Goal: Transaction & Acquisition: Purchase product/service

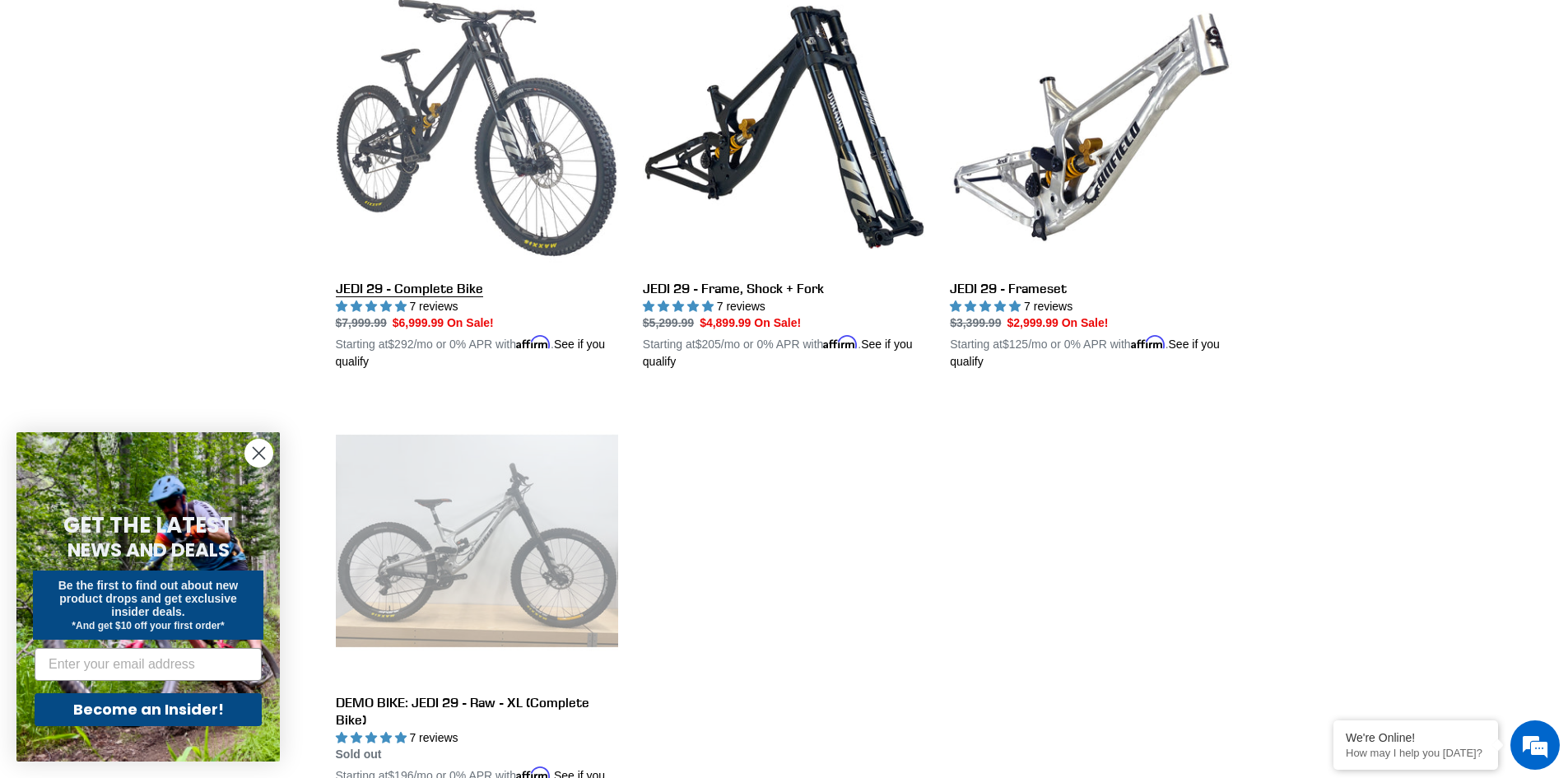
scroll to position [494, 0]
click at [507, 225] on link "JEDI 29 - Complete Bike" at bounding box center [477, 180] width 282 height 385
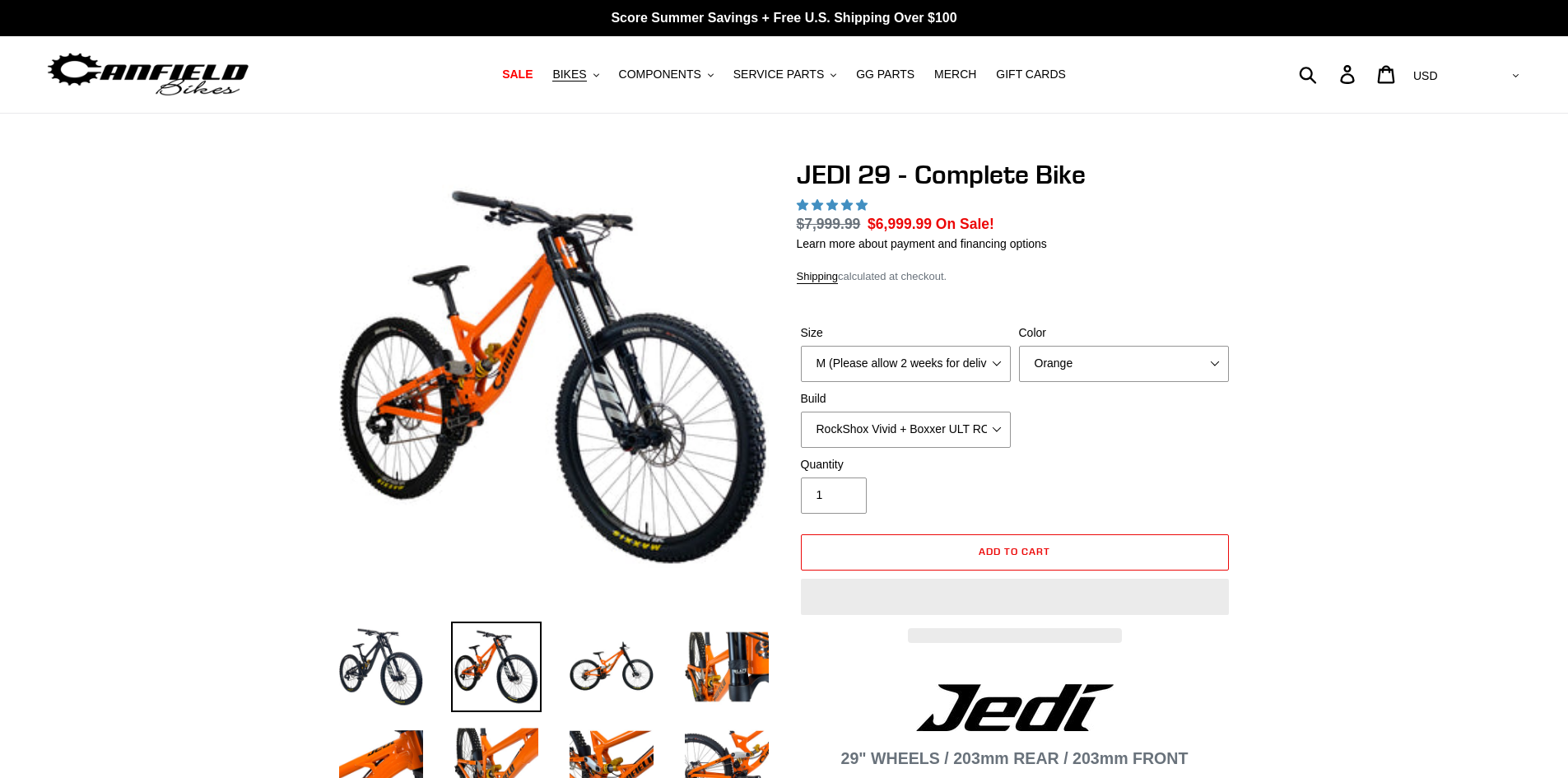
select select "highest-rating"
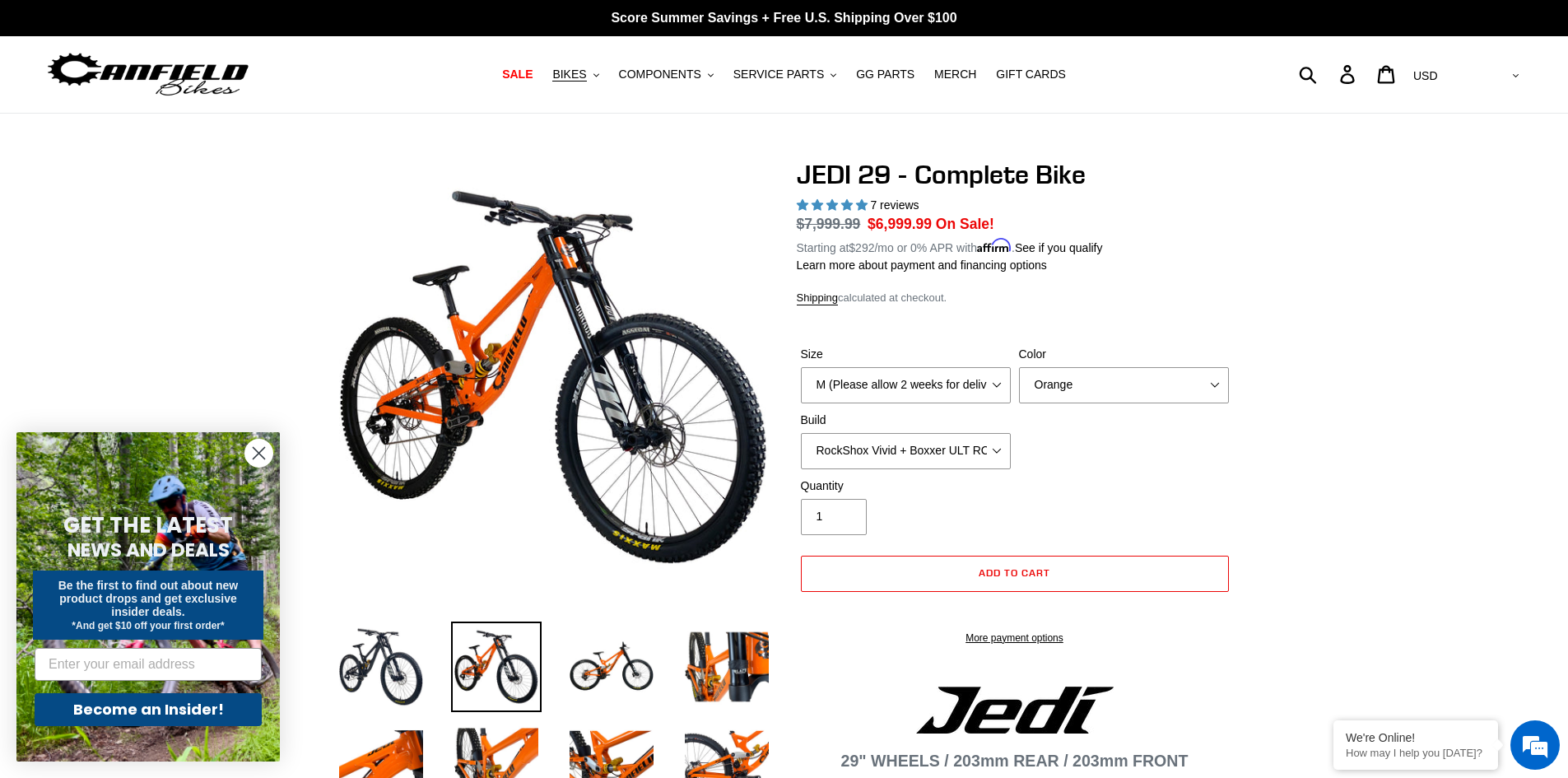
click at [988, 422] on label "Build" at bounding box center [906, 420] width 210 height 18
click at [988, 433] on select "RockShox Vivid + Boxxer ULT RC2 C3 200 + SRAM XO RockShox Vivid + Boxxer ULT RC…" at bounding box center [906, 450] width 210 height 36
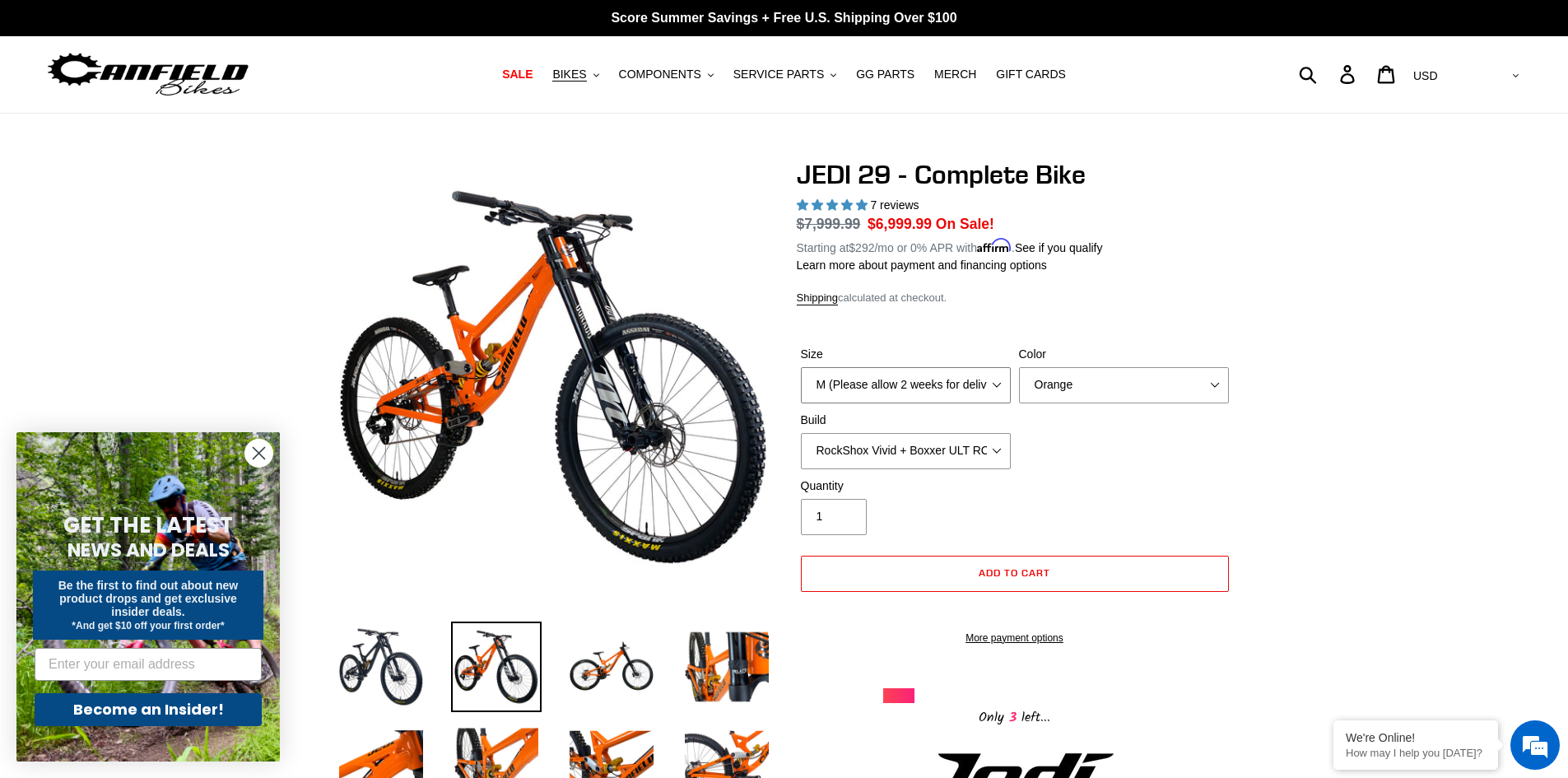
click at [993, 383] on select "M (Please allow 2 weeks for delivery) L (Please allow 2 weeks for delivery) XL …" at bounding box center [906, 384] width 210 height 36
click at [1120, 436] on div "Size M (Please allow 2 weeks for delivery) L (Please allow 2 weeks for delivery…" at bounding box center [1015, 411] width 436 height 132
click at [1125, 388] on select "Orange Stealth Black Raw" at bounding box center [1124, 384] width 210 height 36
select select "Stealth Black"
click at [1019, 367] on select "Orange Stealth Black Raw" at bounding box center [1124, 384] width 210 height 36
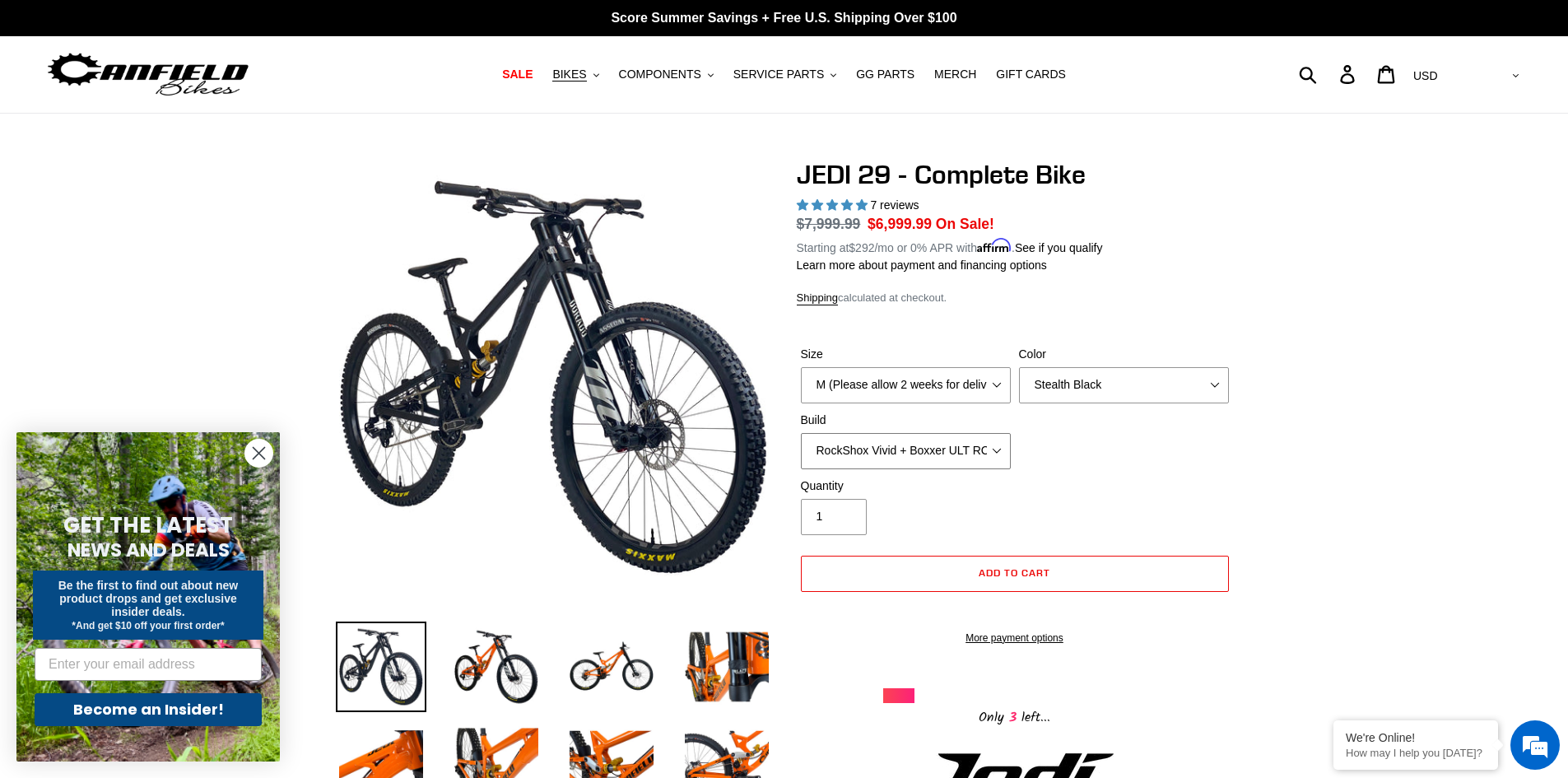
click at [993, 454] on select "RockShox Vivid + Boxxer ULT RC2 C3 200 + SRAM XO RockShox Vivid + Boxxer ULT RC…" at bounding box center [906, 450] width 210 height 36
click at [801, 433] on select "RockShox Vivid + Boxxer ULT RC2 C3 200 + SRAM XO RockShox Vivid + Boxxer ULT RC…" at bounding box center [906, 450] width 210 height 36
click at [983, 460] on select "RockShox Vivid + Boxxer ULT RC2 C3 200 + SRAM XO RockShox Vivid + Boxxer ULT RC…" at bounding box center [906, 450] width 210 height 36
click at [801, 433] on select "RockShox Vivid + Boxxer ULT RC2 C3 200 + SRAM XO RockShox Vivid + Boxxer ULT RC…" at bounding box center [906, 450] width 210 height 36
click at [954, 451] on select "RockShox Vivid + Boxxer ULT RC2 C3 200 + SRAM XO RockShox Vivid + Boxxer ULT RC…" at bounding box center [906, 450] width 210 height 36
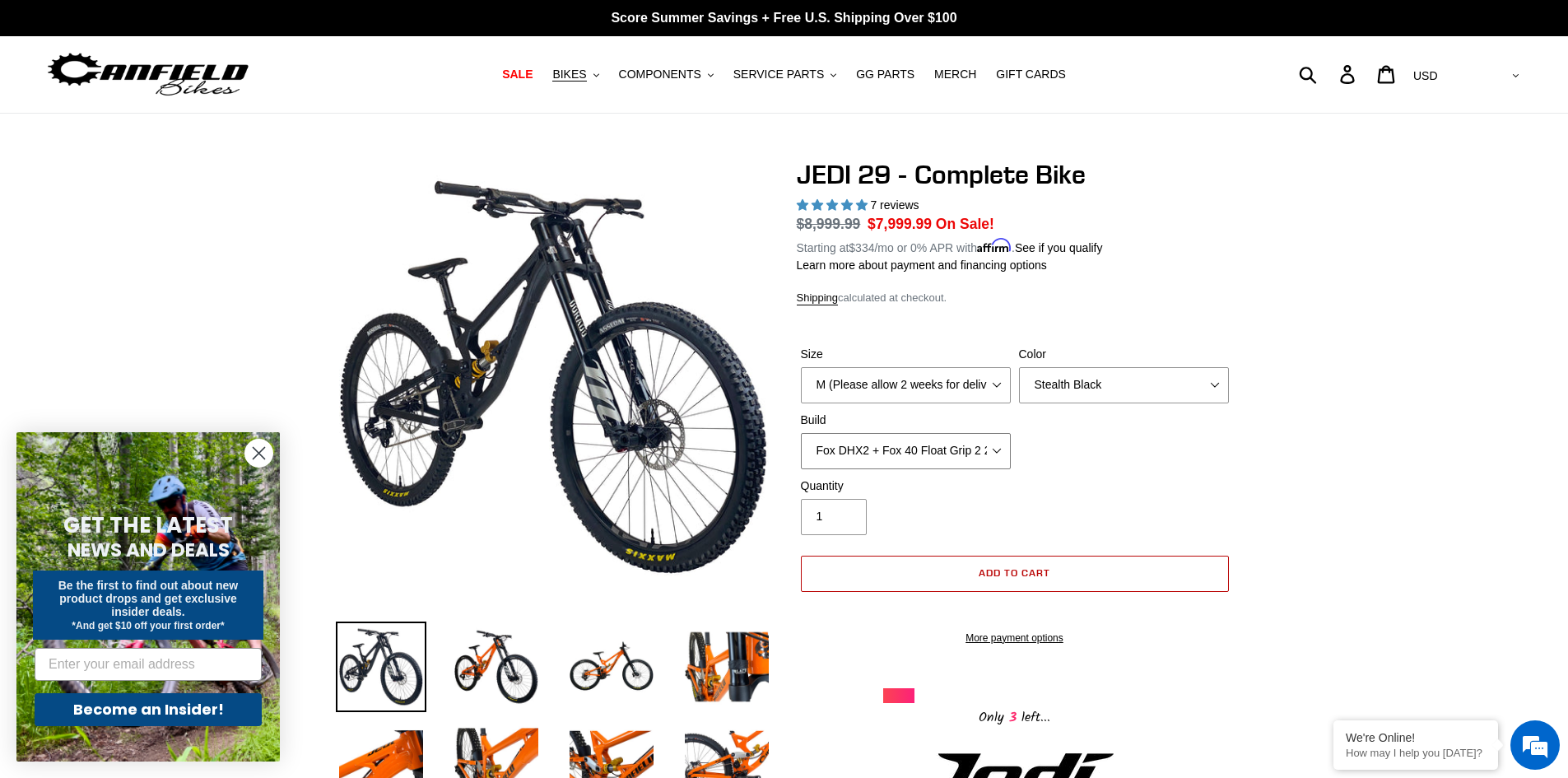
click at [801, 433] on select "RockShox Vivid + Boxxer ULT RC2 C3 200 + SRAM XO RockShox Vivid + Boxxer ULT RC…" at bounding box center [906, 450] width 210 height 36
click at [1000, 444] on select "RockShox Vivid + Boxxer ULT RC2 C3 200 + SRAM XO RockShox Vivid + Boxxer ULT RC…" at bounding box center [906, 450] width 210 height 36
click at [801, 433] on select "RockShox Vivid + Boxxer ULT RC2 C3 200 + SRAM XO RockShox Vivid + Boxxer ULT RC…" at bounding box center [906, 450] width 210 height 36
click at [967, 447] on select "RockShox Vivid + Boxxer ULT RC2 C3 200 + SRAM XO RockShox Vivid + Boxxer ULT RC…" at bounding box center [906, 450] width 210 height 36
click at [801, 433] on select "RockShox Vivid + Boxxer ULT RC2 C3 200 + SRAM XO RockShox Vivid + Boxxer ULT RC…" at bounding box center [906, 450] width 210 height 36
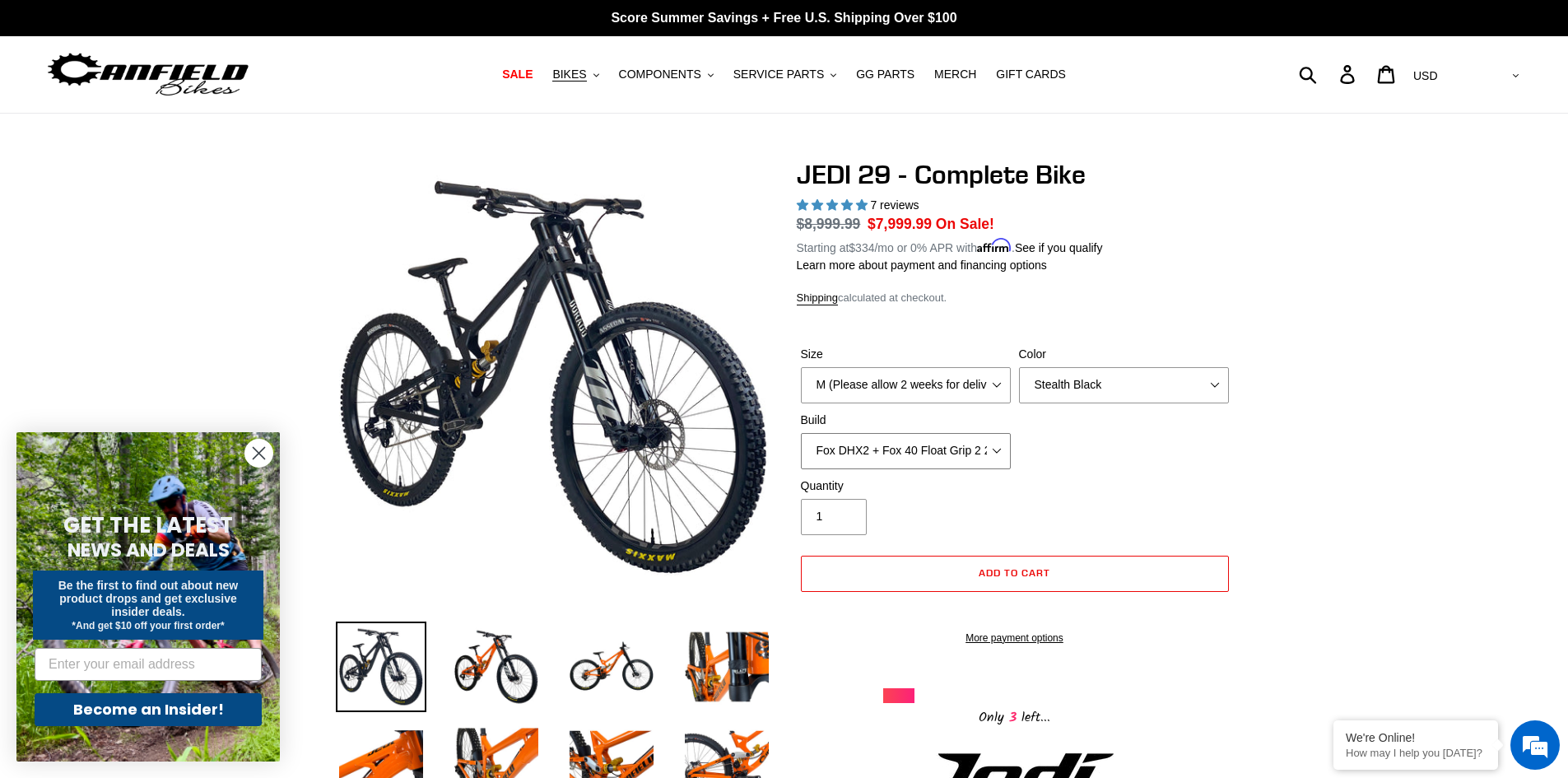
click at [956, 454] on select "RockShox Vivid + Boxxer ULT RC2 C3 200 + SRAM XO RockShox Vivid + Boxxer ULT RC…" at bounding box center [906, 450] width 210 height 36
select select "EXT [PERSON_NAME] V3 + EXT Vaia 200 + Shimano"
click at [801, 433] on select "RockShox Vivid + Boxxer ULT RC2 C3 200 + SRAM XO RockShox Vivid + Boxxer ULT RC…" at bounding box center [906, 450] width 210 height 36
click at [971, 449] on select "RockShox Vivid + Boxxer ULT RC2 C3 200 + SRAM XO RockShox Vivid + Boxxer ULT RC…" at bounding box center [906, 450] width 210 height 36
click at [1179, 510] on div "Quantity 1" at bounding box center [1015, 510] width 436 height 66
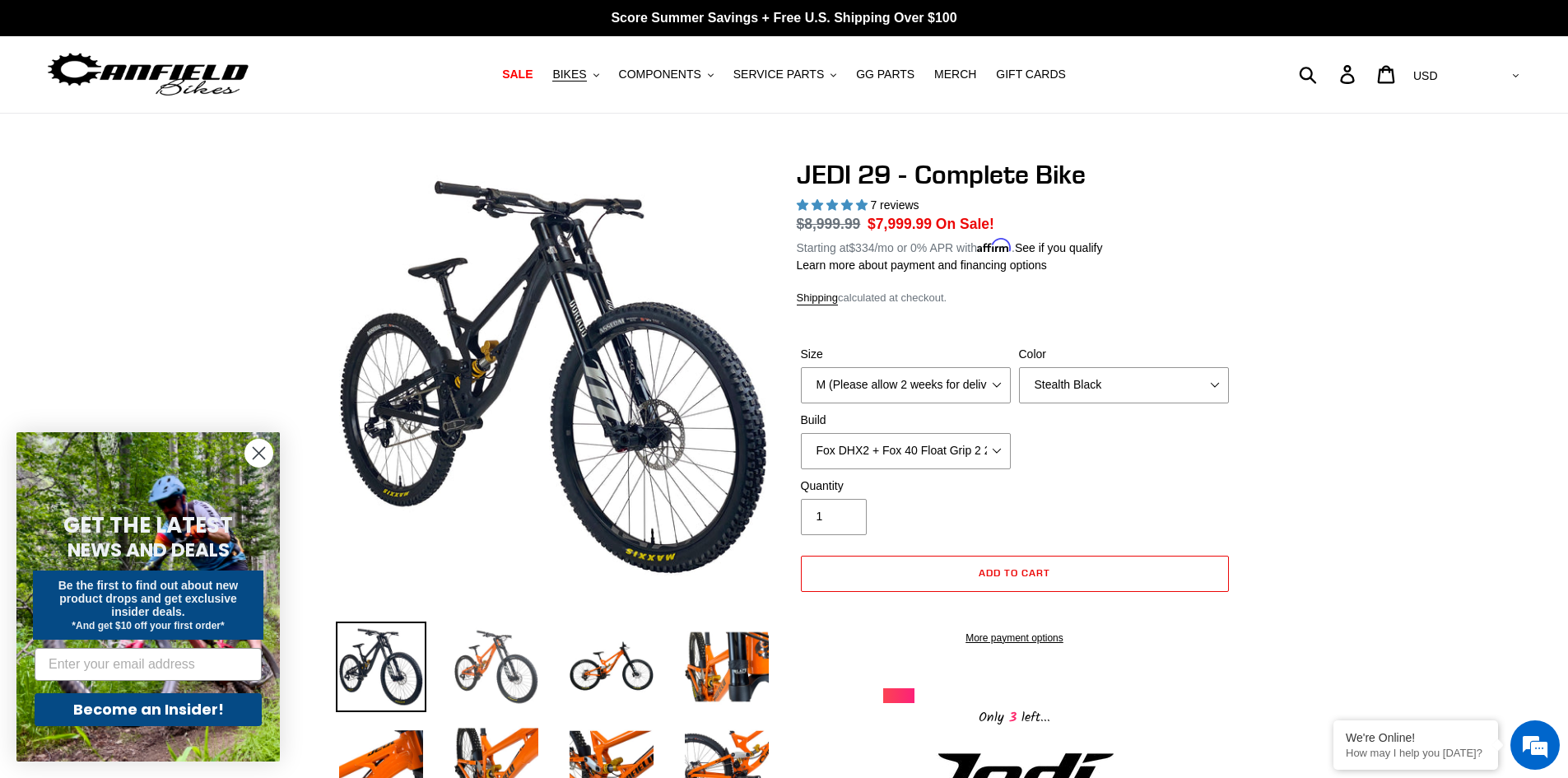
click at [457, 669] on img at bounding box center [496, 666] width 91 height 91
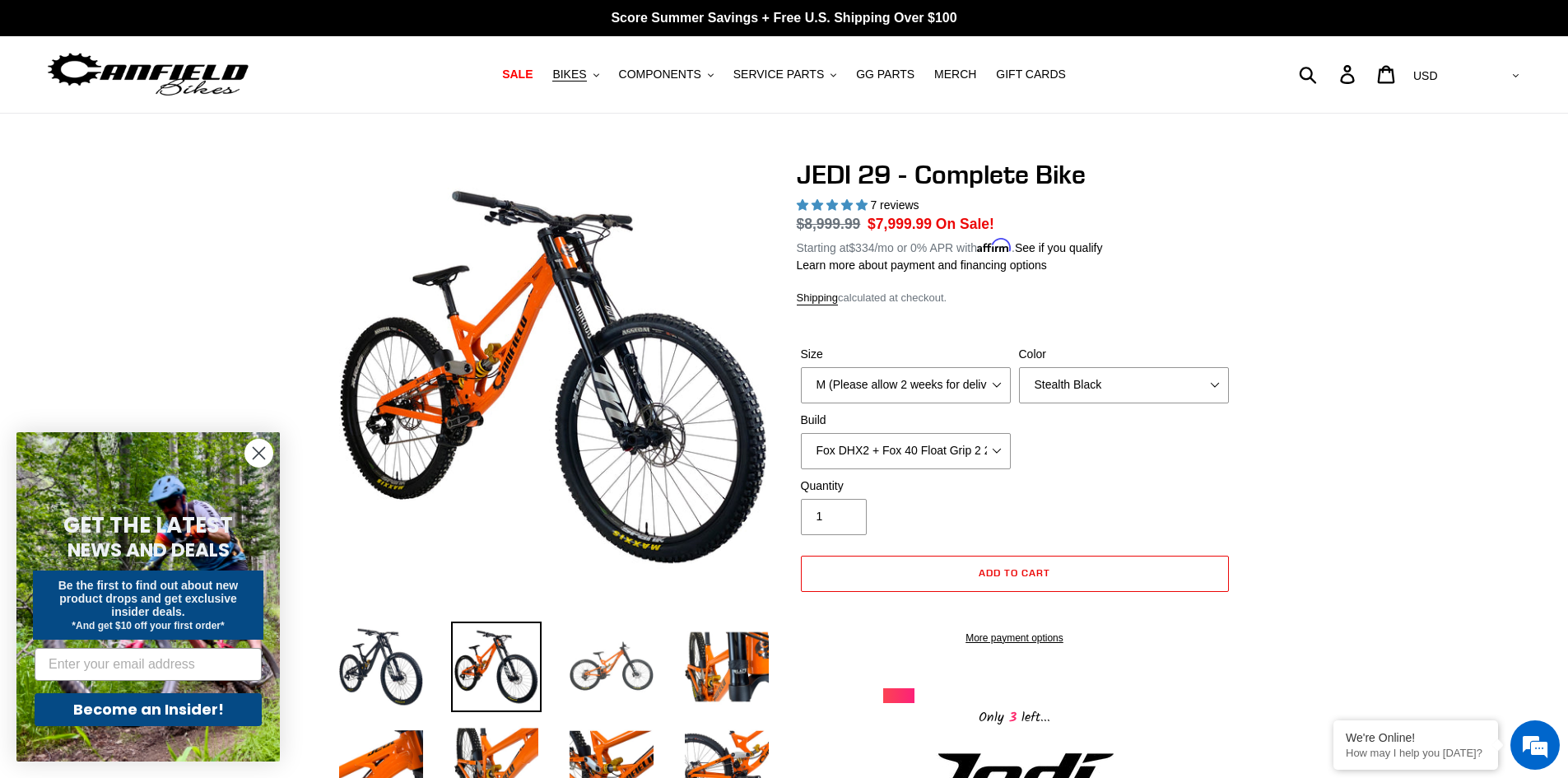
click at [602, 663] on img at bounding box center [611, 666] width 91 height 91
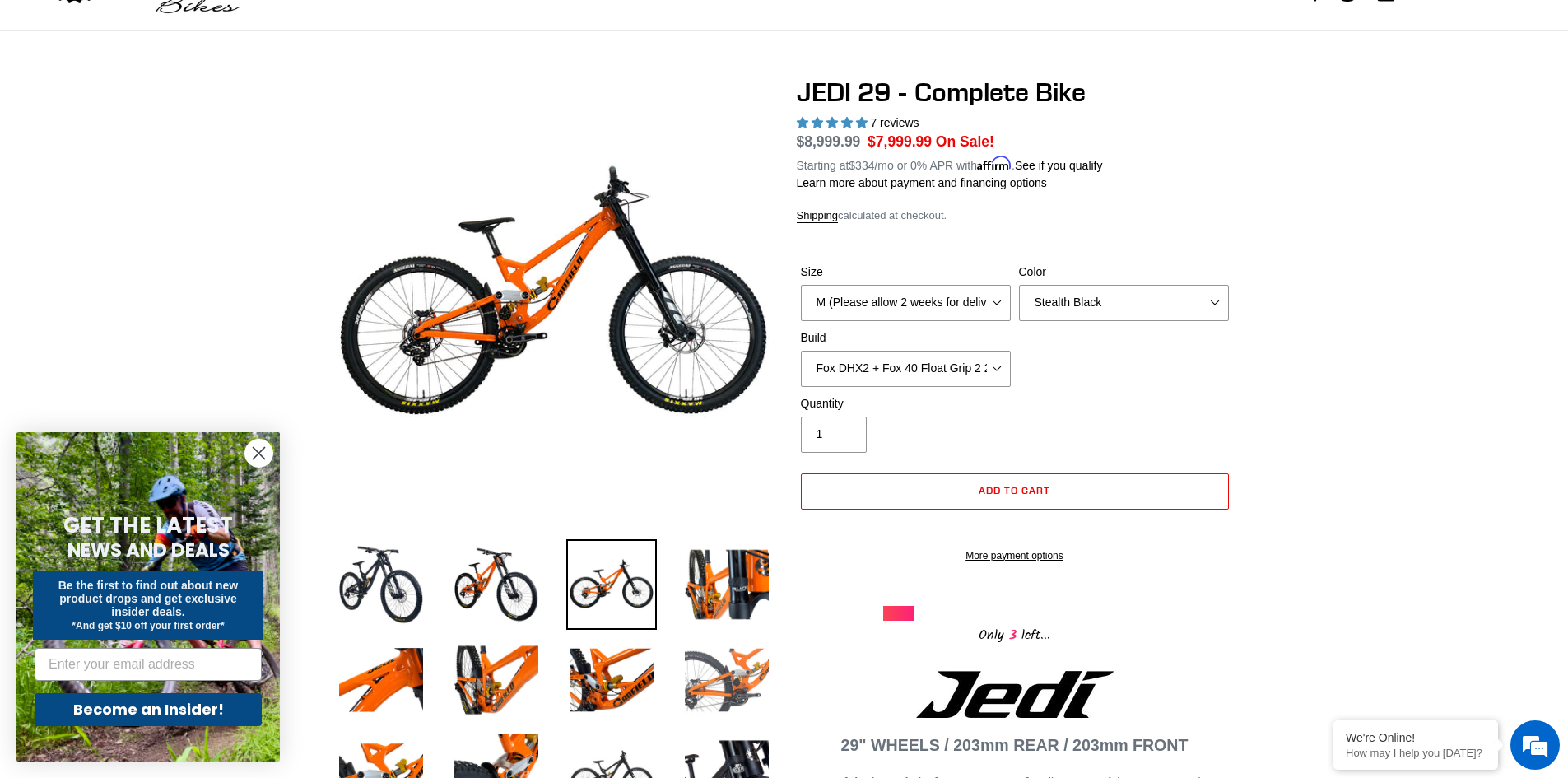
click at [723, 664] on img at bounding box center [726, 680] width 91 height 91
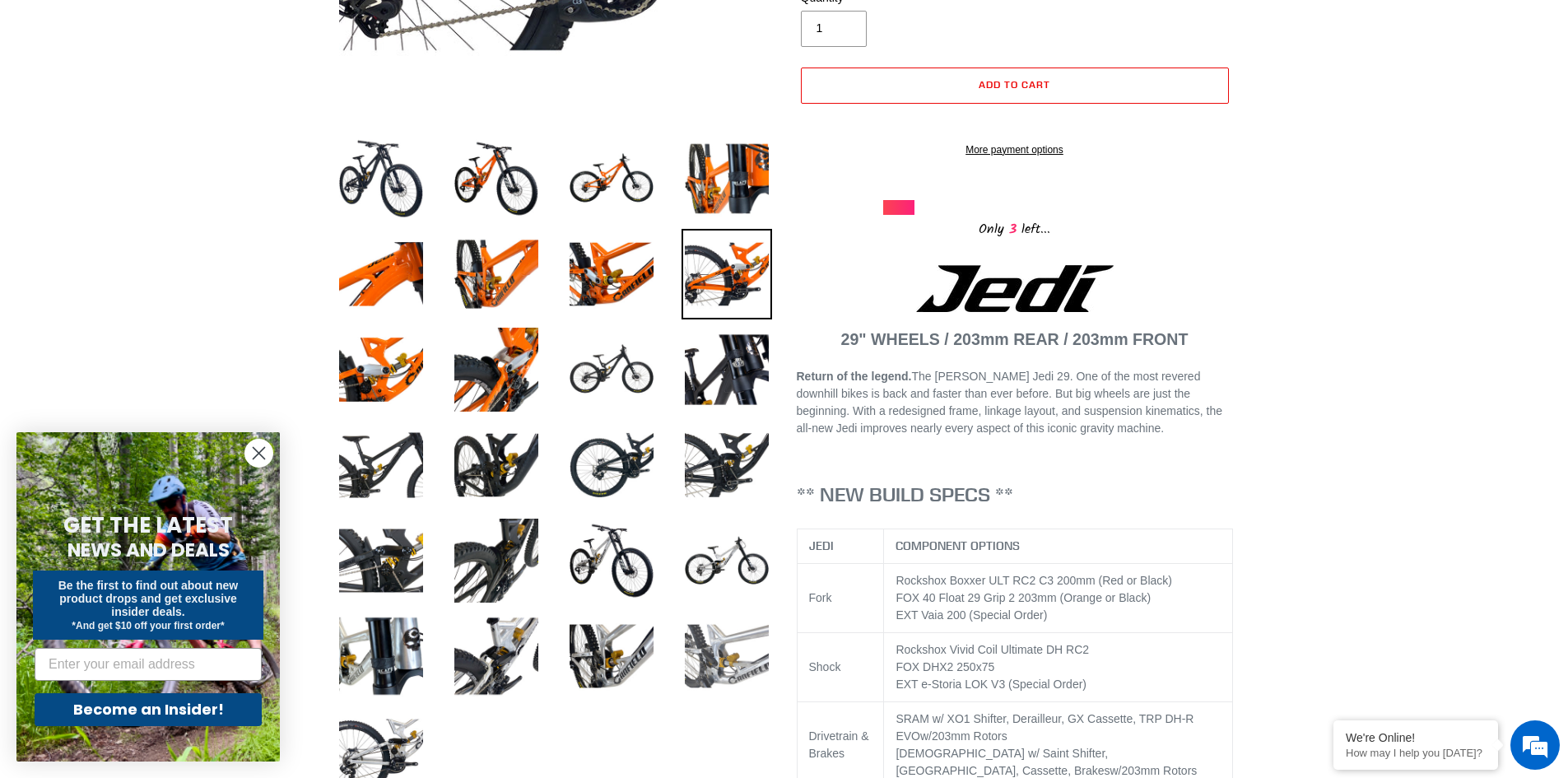
scroll to position [494, 0]
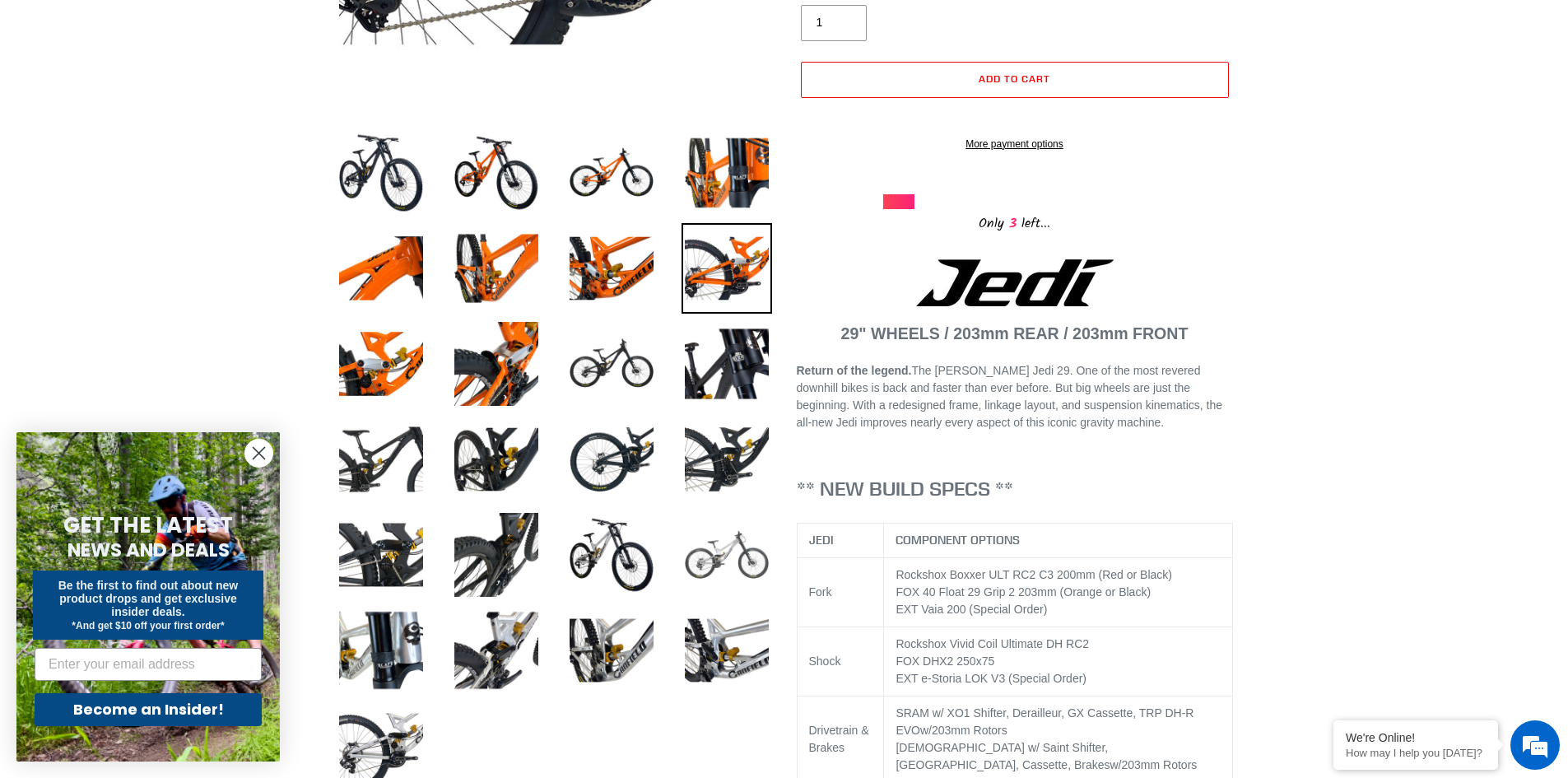
click at [738, 571] on img at bounding box center [726, 554] width 91 height 91
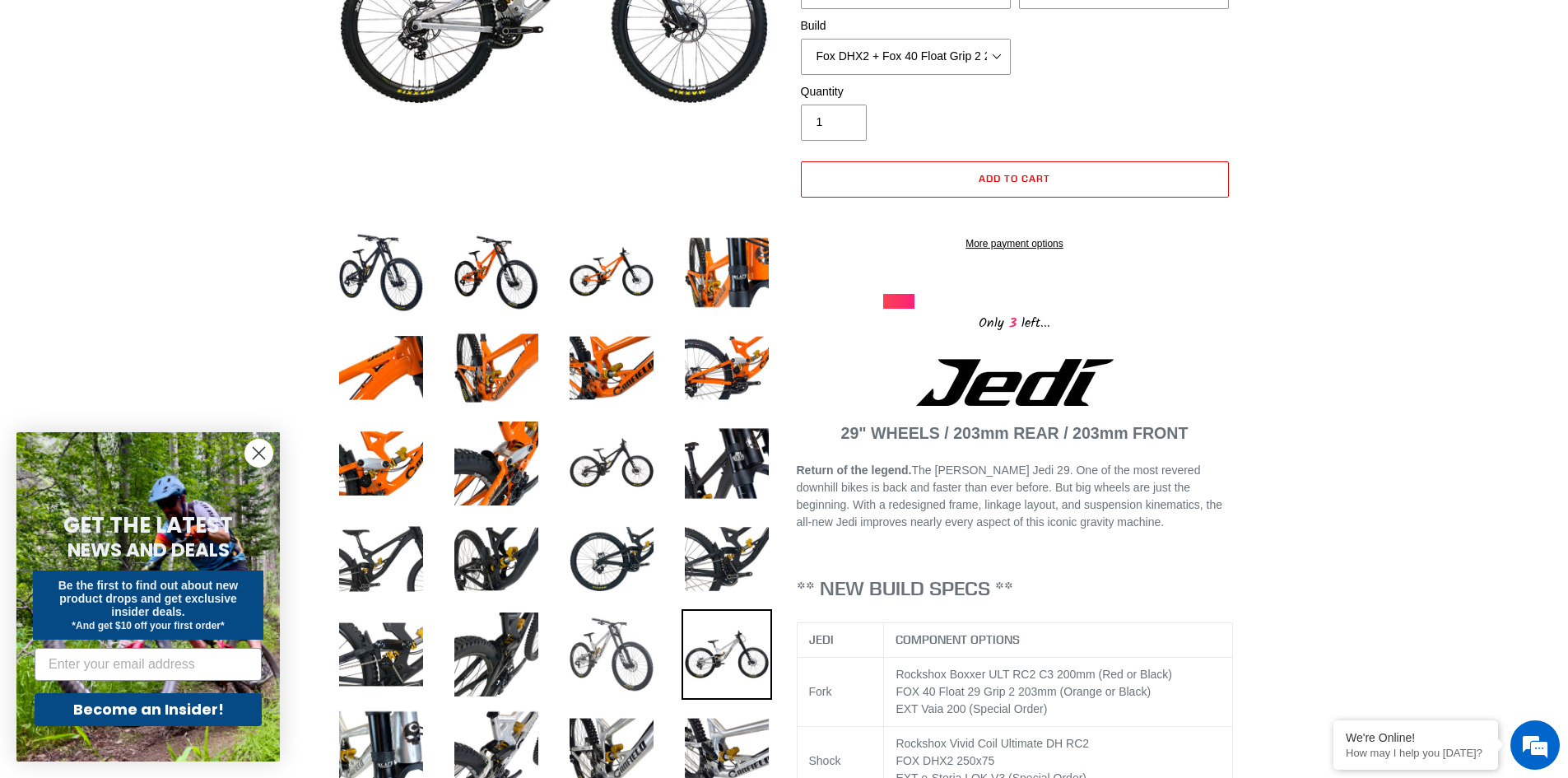
scroll to position [83, 0]
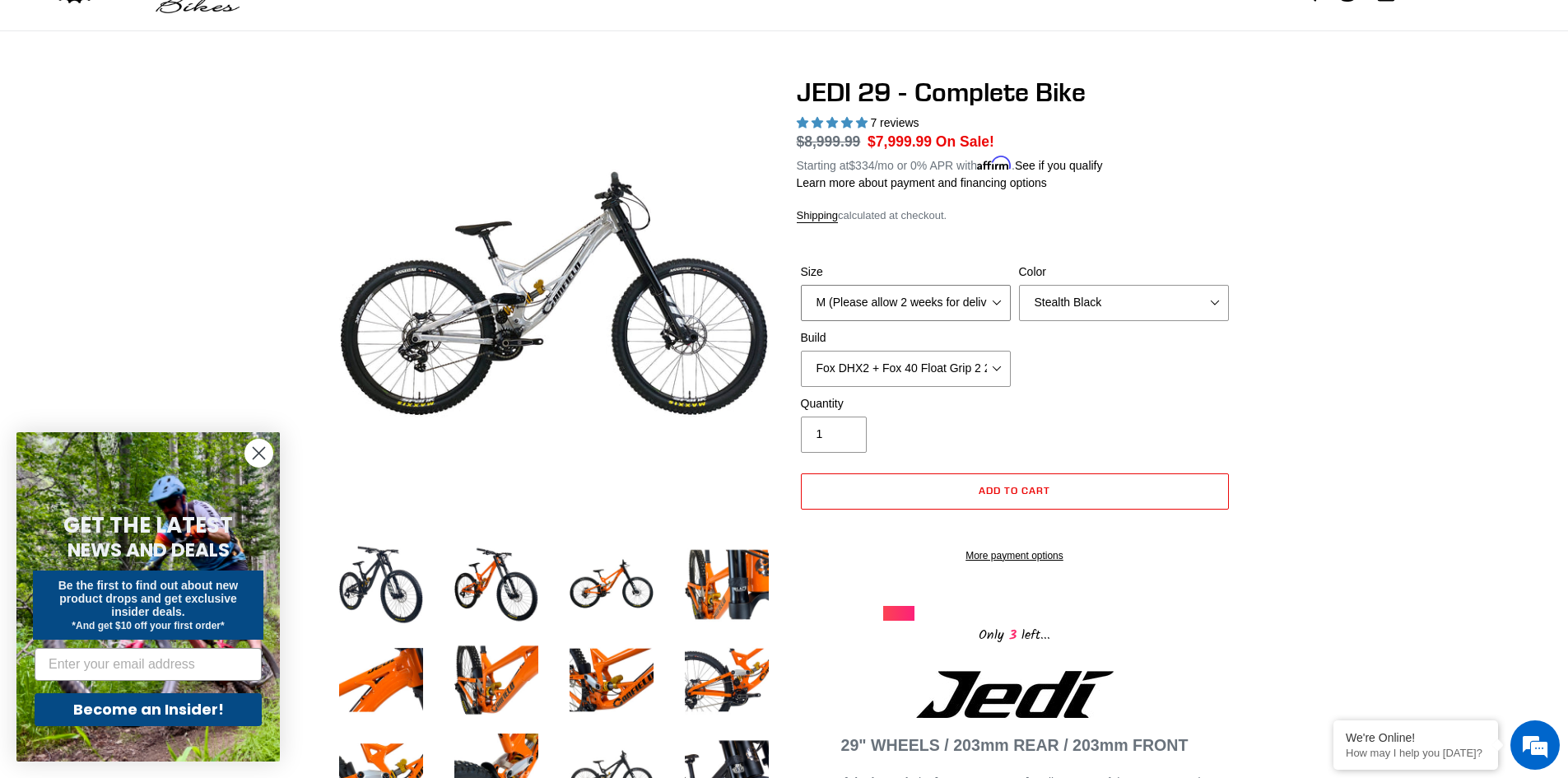
click at [971, 297] on select "M (Please allow 2 weeks for delivery) L (Please allow 2 weeks for delivery) XL …" at bounding box center [906, 302] width 210 height 36
drag, startPoint x: 1082, startPoint y: 361, endPoint x: 1113, endPoint y: 316, distance: 54.6
click at [1083, 361] on div "Size M (Please allow 2 weeks for delivery) L (Please allow 2 weeks for delivery…" at bounding box center [1015, 330] width 436 height 132
click at [1119, 296] on select "Orange Stealth Black Raw" at bounding box center [1124, 302] width 210 height 36
select select "Raw"
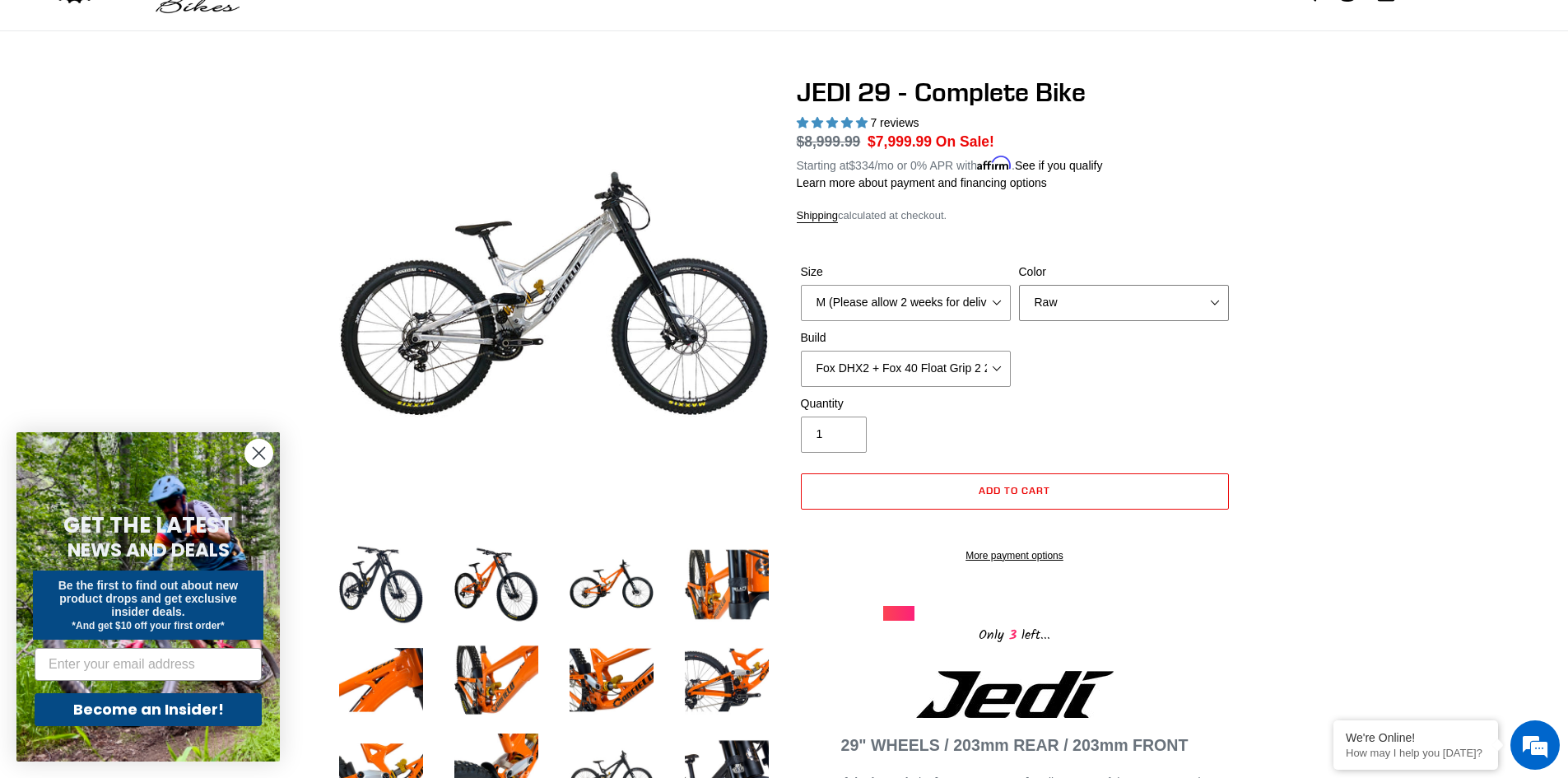
click at [1019, 285] on select "Orange Stealth Black Raw" at bounding box center [1124, 302] width 210 height 36
